Goal: Find contact information: Find contact information

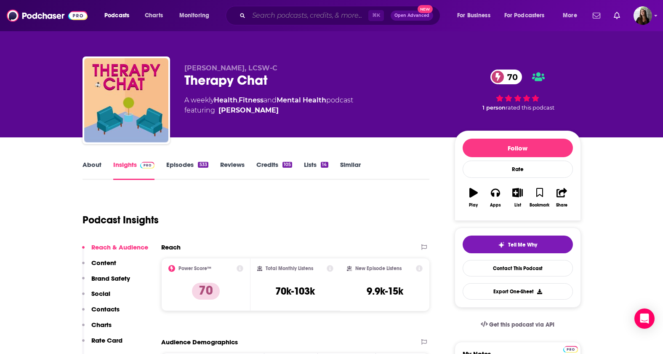
click at [284, 20] on input "Search podcasts, credits, & more..." at bounding box center [309, 15] width 120 height 13
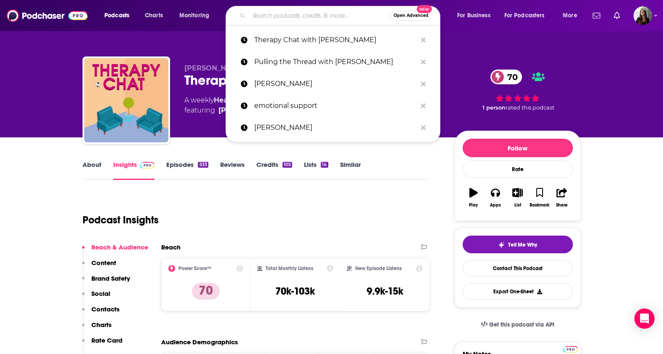
paste input "Being Well with Dr. [PERSON_NAME]"
type input "Being Well with Dr. [PERSON_NAME]"
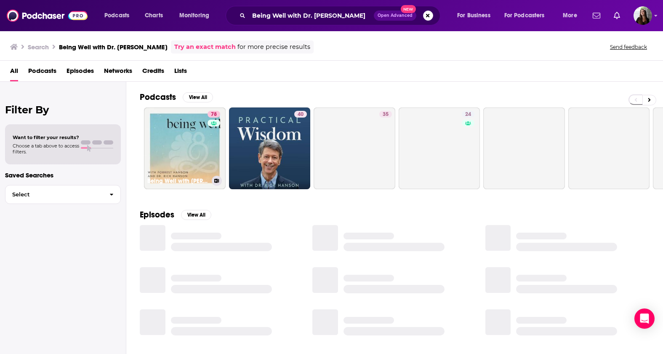
click at [190, 135] on link "78 Being Well with [PERSON_NAME] and Dr. [PERSON_NAME]" at bounding box center [185, 148] width 82 height 82
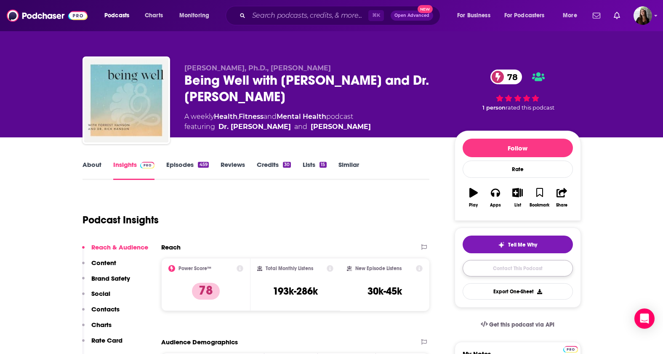
click at [504, 264] on link "Contact This Podcast" at bounding box center [518, 268] width 110 height 16
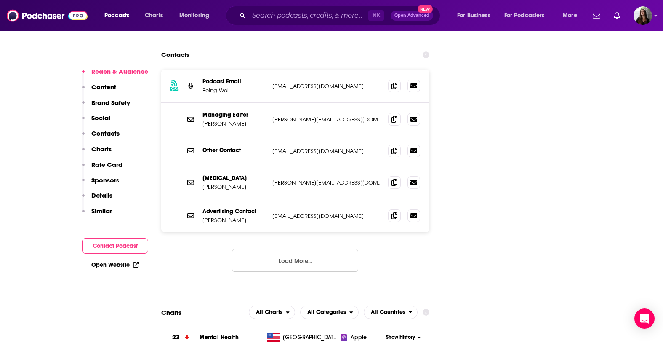
scroll to position [1026, 0]
click at [397, 80] on span at bounding box center [394, 86] width 13 height 13
click at [269, 13] on input "Search podcasts, credits, & more..." at bounding box center [309, 15] width 120 height 13
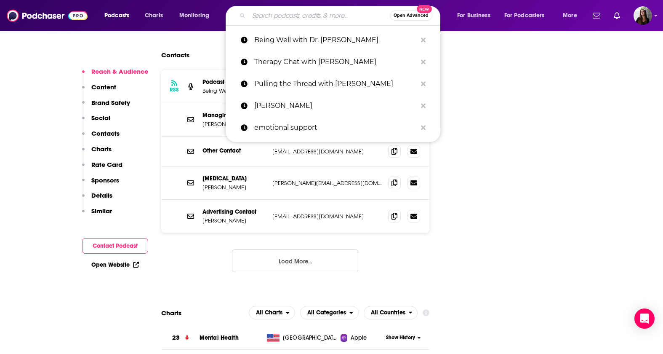
paste input "The Expanded Podcast with [PERSON_NAME]"
type input "The Expanded Podcast with [PERSON_NAME]"
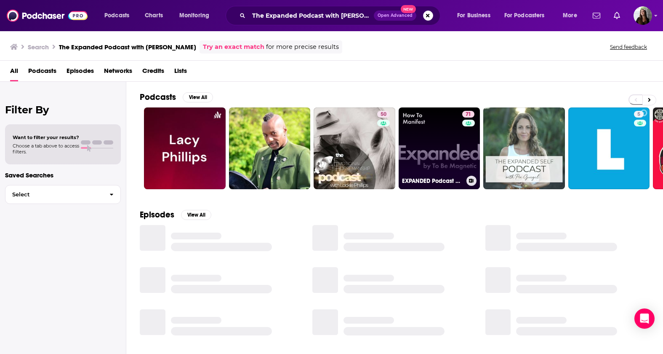
click at [445, 128] on link "71 EXPANDED Podcast by To Be Magnetic™" at bounding box center [440, 148] width 82 height 82
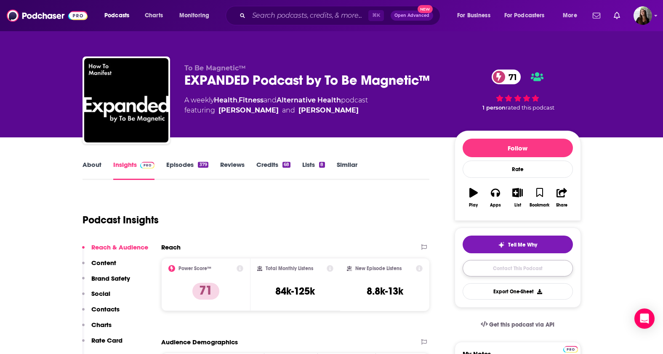
click at [485, 272] on link "Contact This Podcast" at bounding box center [518, 268] width 110 height 16
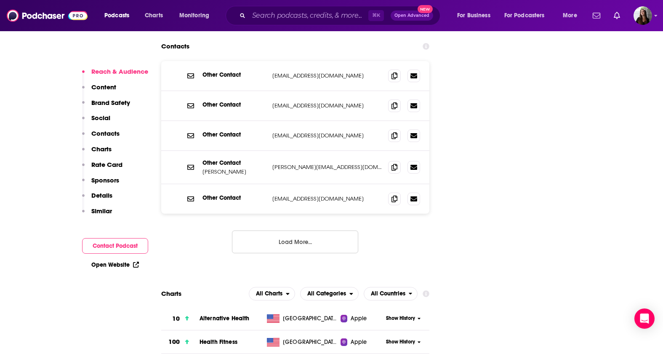
scroll to position [1058, 0]
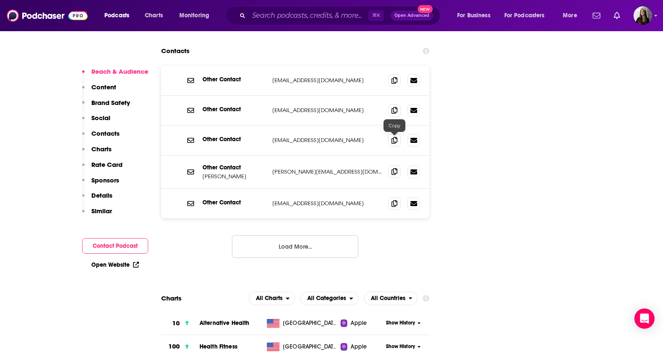
click at [391, 165] on span at bounding box center [394, 171] width 13 height 13
click at [263, 13] on input "Search podcasts, credits, & more..." at bounding box center [309, 15] width 120 height 13
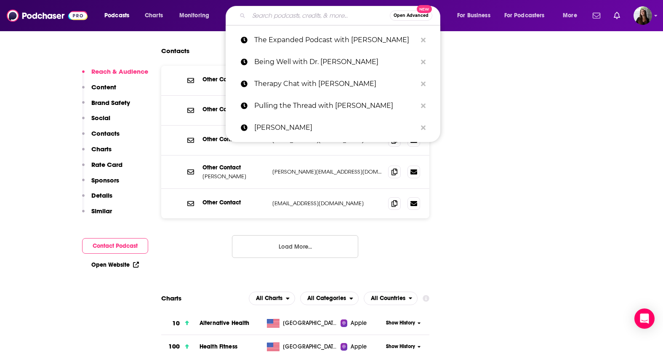
paste input "Let’s Grow Together with [PERSON_NAME]"
type input "Let’s Grow Together with [PERSON_NAME]"
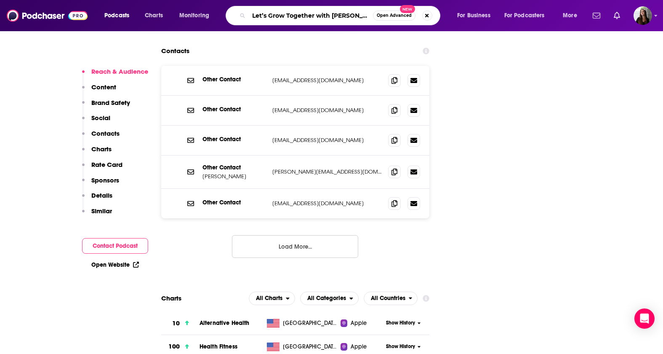
scroll to position [0, 3]
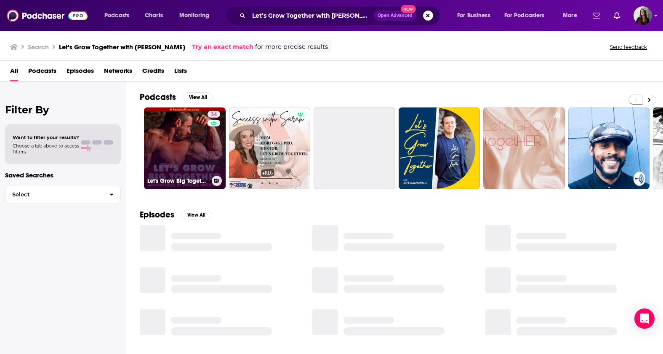
click at [190, 152] on link "34 Let's Grow Big Together" at bounding box center [185, 148] width 82 height 82
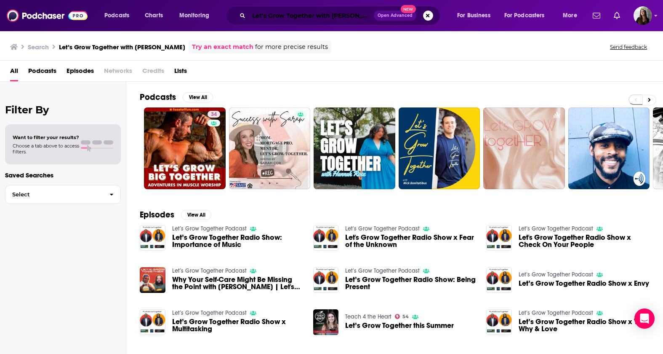
click at [294, 17] on input "Let’s Grow Together with [PERSON_NAME]" at bounding box center [311, 15] width 125 height 13
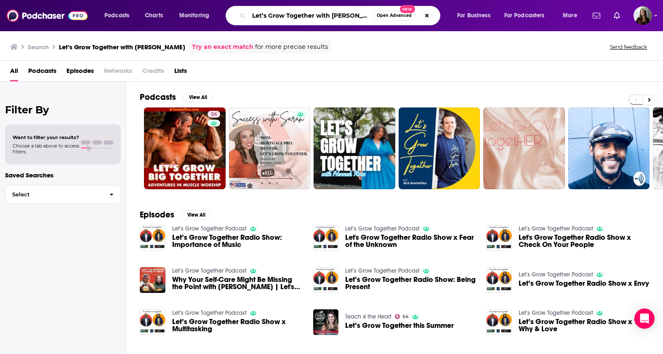
click at [294, 17] on input "Let’s Grow Together with [PERSON_NAME]" at bounding box center [311, 15] width 124 height 13
paste input "The Creative Life with [PERSON_NAME]"
type input "The Creative Life with [PERSON_NAME]"
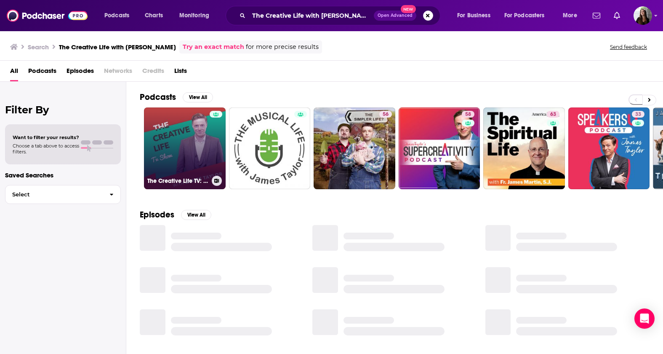
click at [196, 144] on link "The Creative Life TV: Creativity, Innovation and Inspiring Ideas | [PERSON_NAME]" at bounding box center [185, 148] width 82 height 82
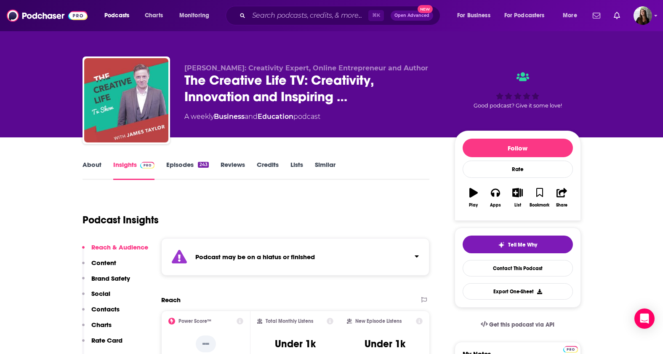
click at [181, 163] on link "Episodes 243" at bounding box center [187, 169] width 42 height 19
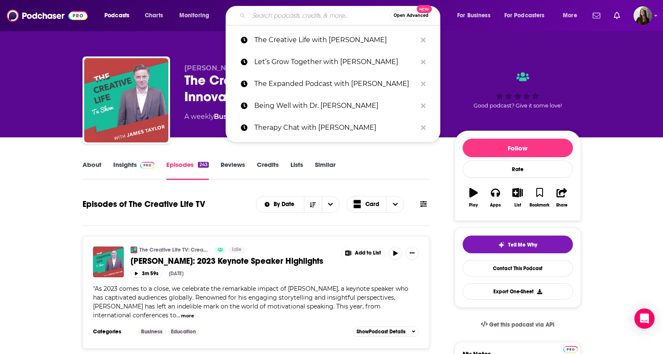
click at [268, 18] on input "Search podcasts, credits, & more..." at bounding box center [319, 15] width 141 height 13
paste input "Don’t Keep Your Day Job"
type input "Don’t Keep Your Day Job"
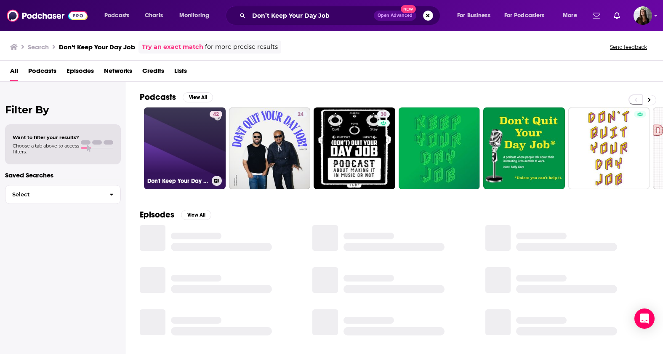
click at [198, 132] on link "42 Don't Keep Your Day Job" at bounding box center [185, 148] width 82 height 82
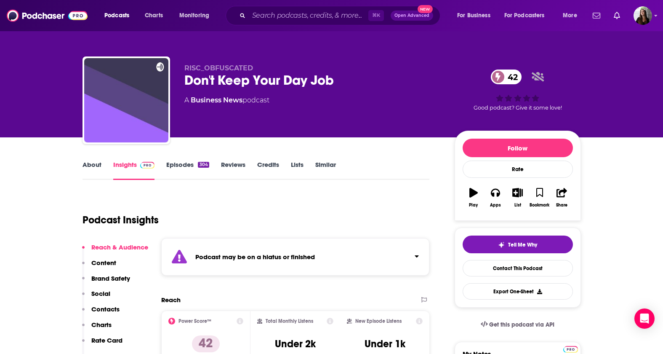
click at [303, 6] on div "⌘ K Open Advanced New" at bounding box center [333, 15] width 215 height 19
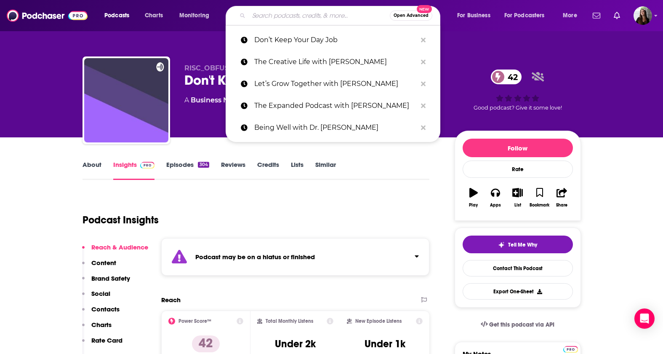
click at [307, 15] on input "Search podcasts, credits, & more..." at bounding box center [319, 15] width 141 height 13
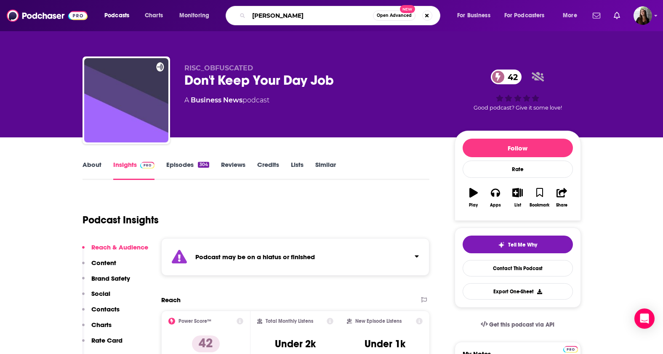
type input "[PERSON_NAME]"
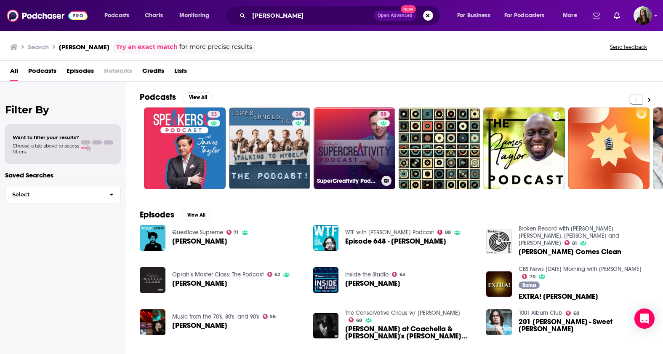
click at [330, 136] on link "58 SuperCreativity Podcast with [PERSON_NAME] | Creativity, Innovation and Insp…" at bounding box center [355, 148] width 82 height 82
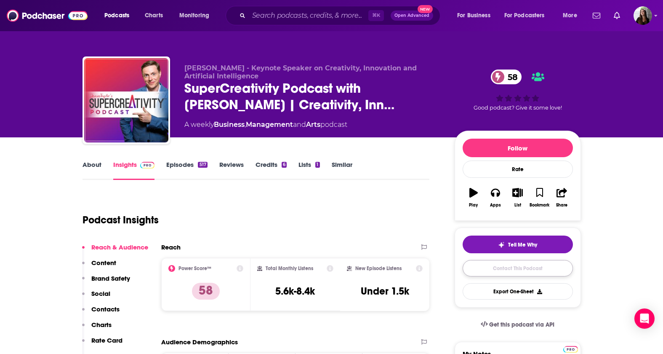
click at [480, 275] on link "Contact This Podcast" at bounding box center [518, 268] width 110 height 16
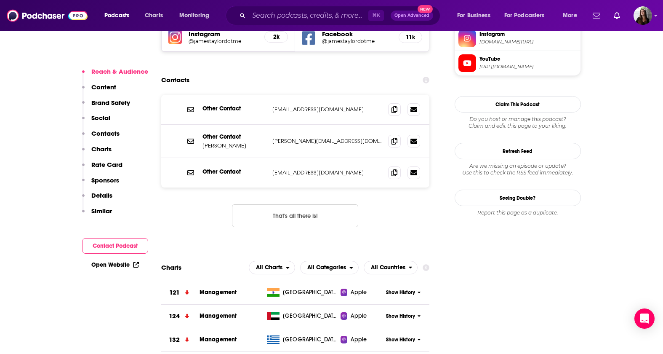
scroll to position [862, 0]
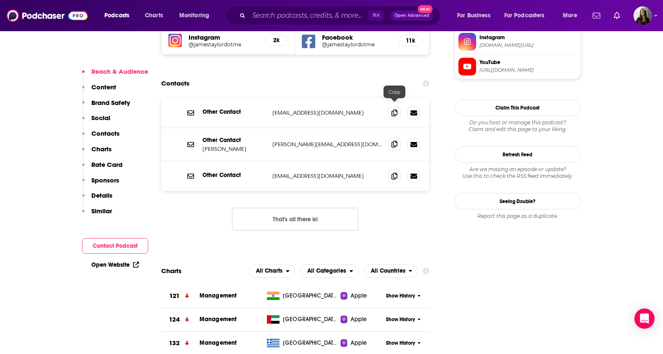
click at [396, 141] on icon at bounding box center [394, 144] width 6 height 7
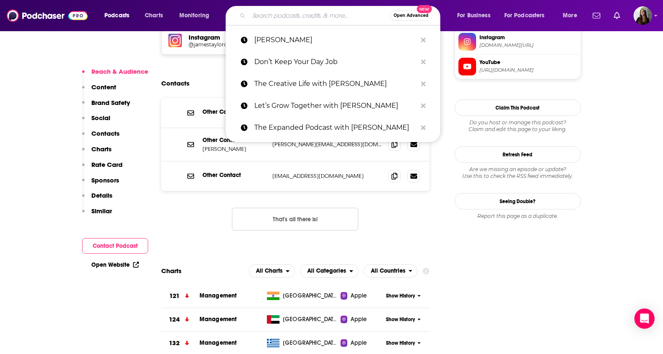
click at [272, 13] on input "Search podcasts, credits, & more..." at bounding box center [319, 15] width 141 height 13
paste input "Talk Easy with [PERSON_NAME]"
type input "Talk Easy with [PERSON_NAME]"
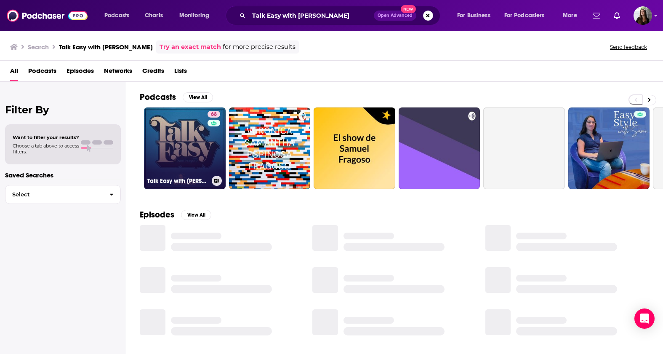
click at [189, 129] on link "68 Talk Easy with [PERSON_NAME]" at bounding box center [185, 148] width 82 height 82
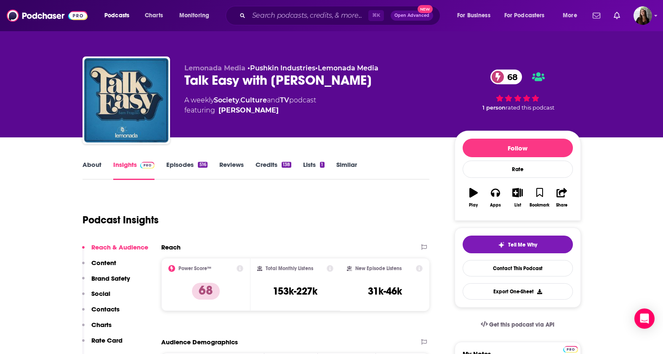
click at [189, 169] on link "Episodes 516" at bounding box center [186, 169] width 41 height 19
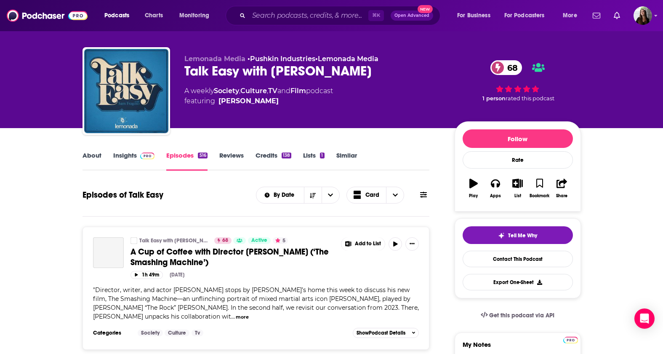
scroll to position [13, 0]
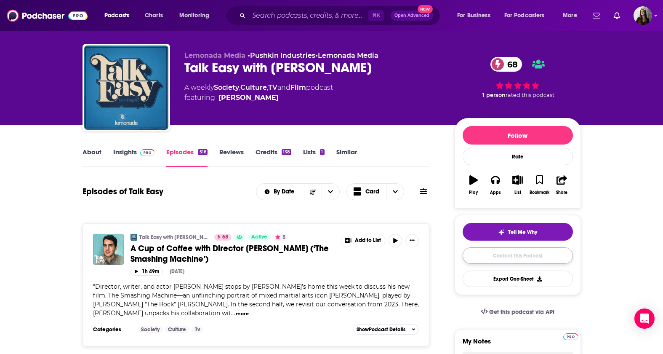
click at [533, 256] on link "Contact This Podcast" at bounding box center [518, 255] width 110 height 16
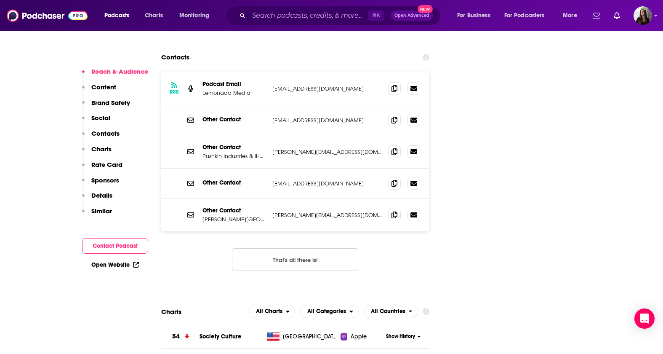
scroll to position [1030, 0]
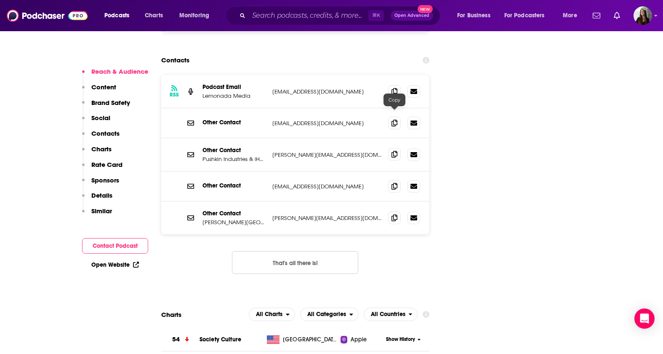
click at [398, 148] on span at bounding box center [394, 154] width 13 height 13
click at [278, 16] on input "Search podcasts, credits, & more..." at bounding box center [309, 15] width 120 height 13
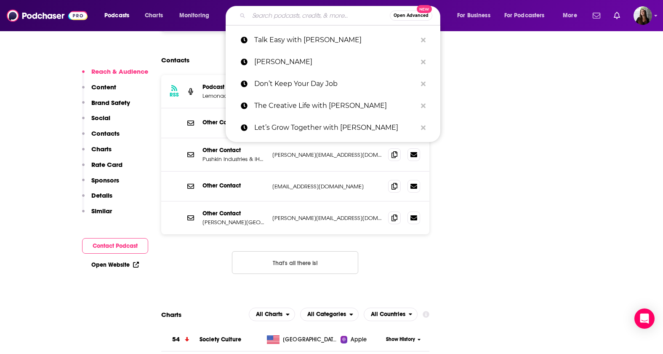
paste input "The Moment with [PERSON_NAME]"
type input "The Moment with [PERSON_NAME]"
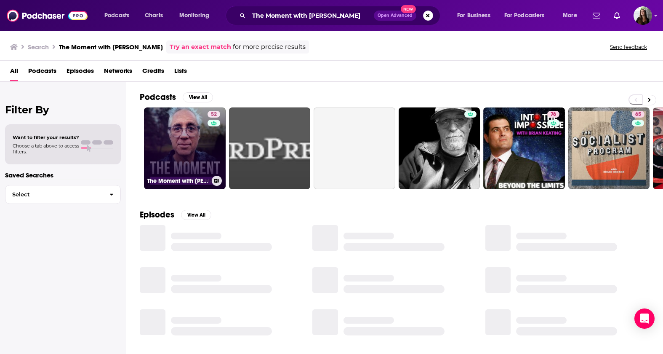
click at [175, 135] on link "52 The Moment with [PERSON_NAME]" at bounding box center [185, 148] width 82 height 82
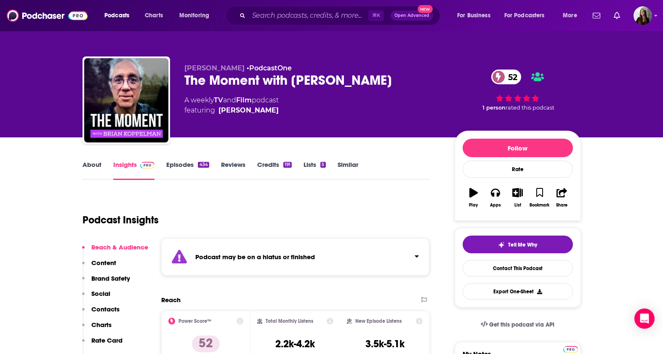
click at [174, 162] on link "Episodes 434" at bounding box center [187, 169] width 43 height 19
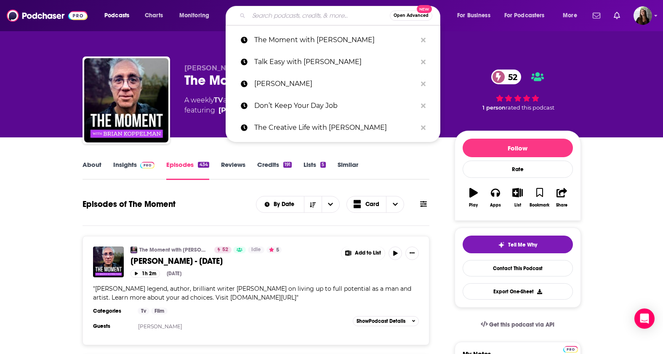
click at [277, 12] on input "Search podcasts, credits, & more..." at bounding box center [319, 15] width 141 height 13
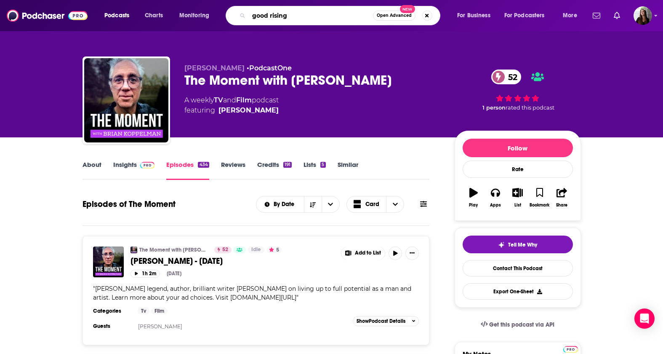
type input "good risings"
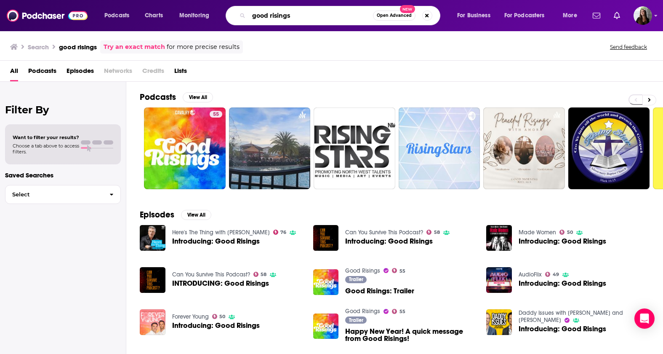
click at [295, 11] on input "good risings" at bounding box center [311, 15] width 124 height 13
paste input "The Creative Process Podcast"
type input "The Creative Process Podcast"
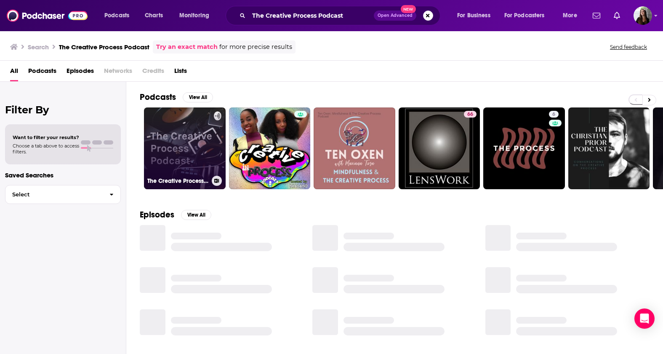
click at [165, 140] on link "The Creative Process Podcast" at bounding box center [185, 148] width 82 height 82
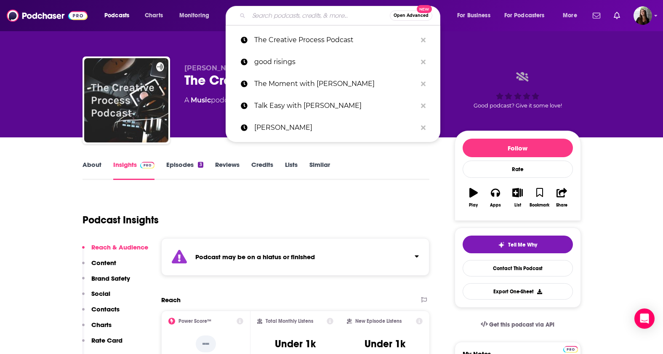
click at [294, 14] on input "Search podcasts, credits, & more..." at bounding box center [319, 15] width 141 height 13
paste input "In The Details with [PERSON_NAME]"
type input "In The Details with [PERSON_NAME]"
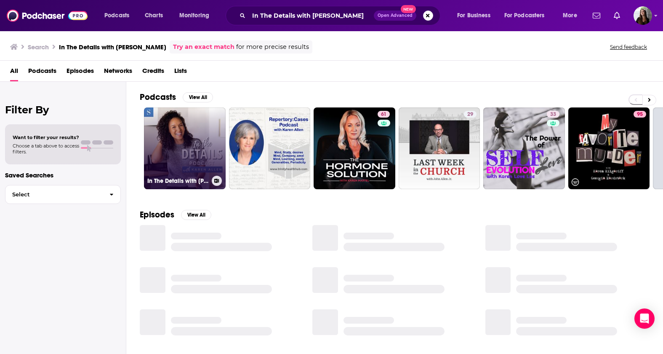
click at [201, 123] on link "In The Details with [PERSON_NAME]" at bounding box center [185, 148] width 82 height 82
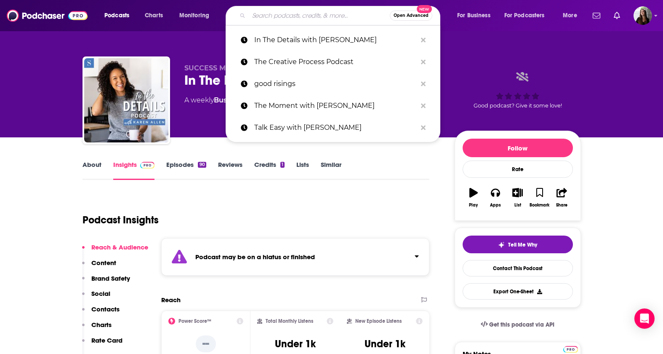
click at [289, 12] on input "Search podcasts, credits, & more..." at bounding box center [319, 15] width 141 height 13
paste input "Lead to Win with [PERSON_NAME]"
type input "Lead to Win with [PERSON_NAME]"
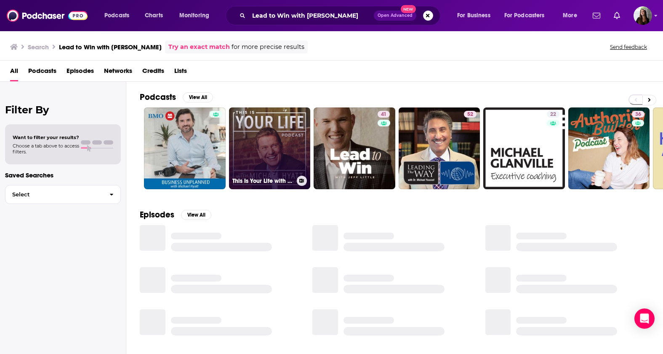
click at [237, 141] on link "This Is Your Life with [PERSON_NAME]" at bounding box center [270, 148] width 82 height 82
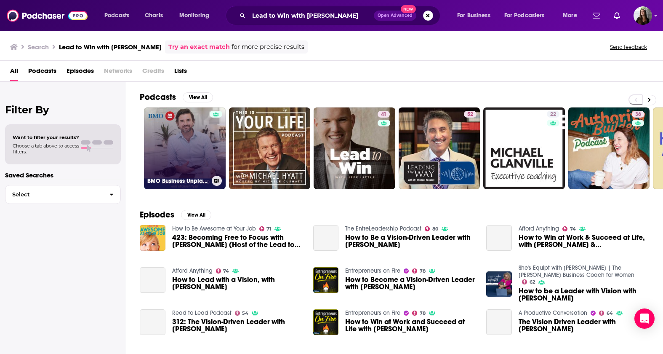
click at [178, 130] on link "BMO Business Unplanned with [PERSON_NAME]" at bounding box center [185, 148] width 82 height 82
